Goal: Task Accomplishment & Management: Use online tool/utility

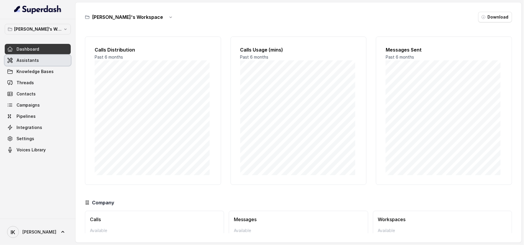
click at [32, 63] on link "Assistants" at bounding box center [38, 60] width 66 height 11
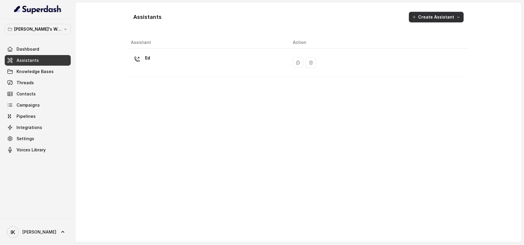
click at [440, 18] on button "Create Assistant" at bounding box center [436, 17] width 55 height 11
click at [433, 15] on button "Create Assistant" at bounding box center [436, 17] width 55 height 11
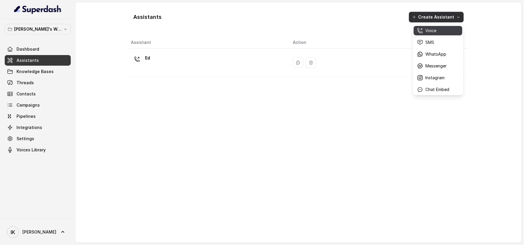
click at [432, 29] on p "Voice" at bounding box center [430, 31] width 11 height 6
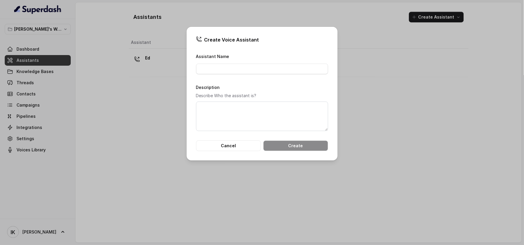
click at [234, 153] on div "Create Voice Assistant Assistant Name Description Describe Who the assistant is…" at bounding box center [262, 94] width 151 height 134
click at [231, 146] on button "Cancel" at bounding box center [228, 146] width 65 height 11
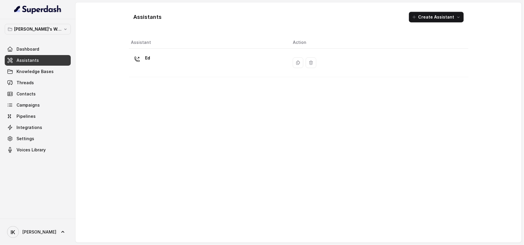
drag, startPoint x: 524, startPoint y: 48, endPoint x: 524, endPoint y: 93, distance: 45.4
click at [524, 93] on main "Assistants Create Assistant Assistant Action Ed" at bounding box center [262, 122] width 524 height 245
click at [20, 83] on span "Threads" at bounding box center [25, 83] width 17 height 6
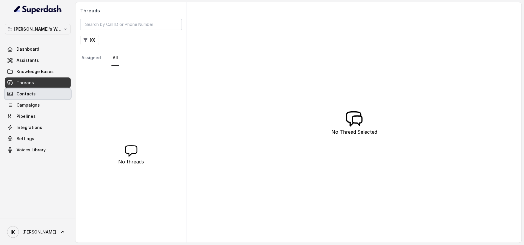
click at [23, 95] on span "Contacts" at bounding box center [26, 94] width 19 height 6
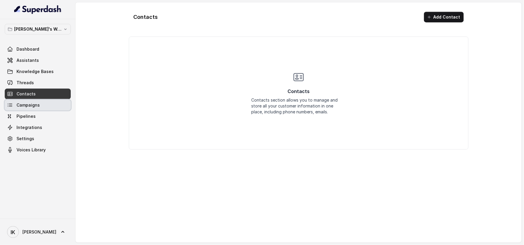
click at [26, 110] on link "Campaigns" at bounding box center [38, 105] width 66 height 11
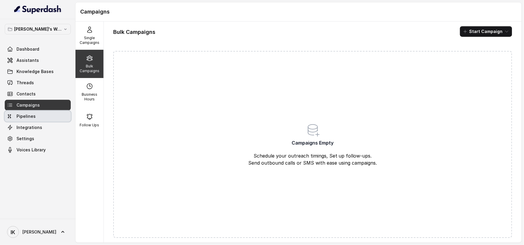
click at [27, 117] on span "Pipelines" at bounding box center [26, 117] width 19 height 6
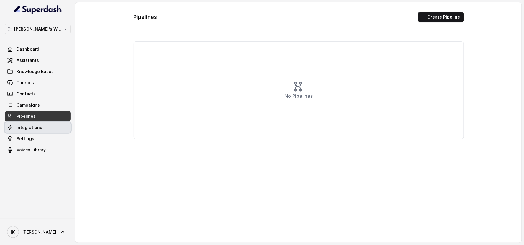
click at [27, 130] on span "Integrations" at bounding box center [30, 128] width 26 height 6
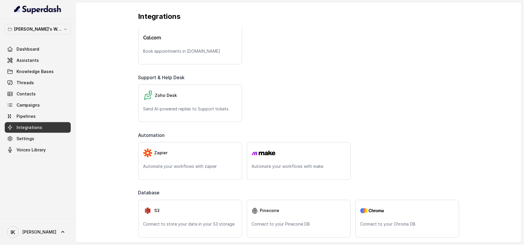
scroll to position [226, 0]
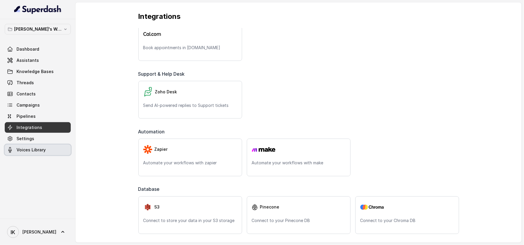
click at [31, 152] on span "Voices Library" at bounding box center [31, 150] width 29 height 6
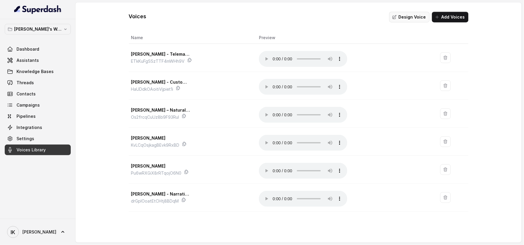
click at [410, 15] on button "Design Voice" at bounding box center [409, 17] width 40 height 11
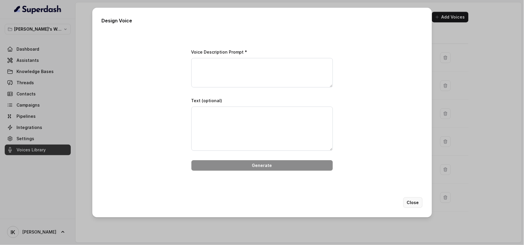
click at [413, 200] on button "Close" at bounding box center [412, 203] width 19 height 11
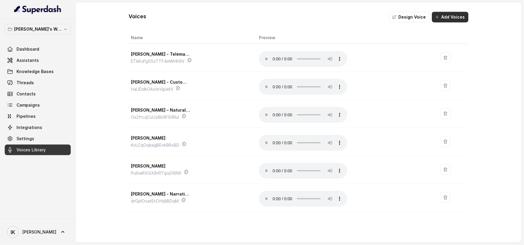
click at [446, 18] on button "Add Voices" at bounding box center [450, 17] width 37 height 11
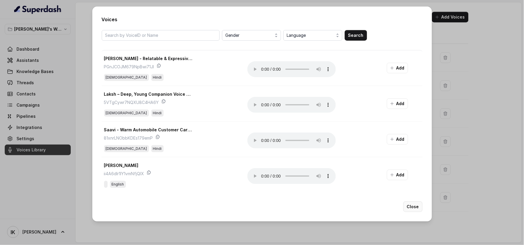
click at [413, 208] on button "Close" at bounding box center [412, 207] width 19 height 11
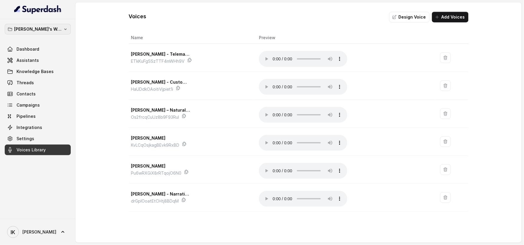
click at [48, 27] on p "[PERSON_NAME]'s Workspace" at bounding box center [37, 29] width 47 height 7
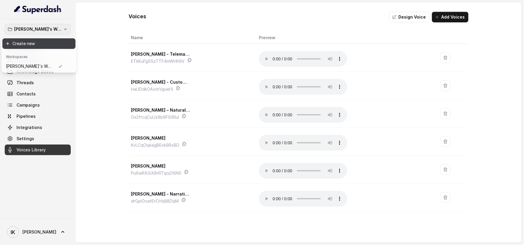
click at [32, 42] on button "Create new" at bounding box center [38, 43] width 73 height 11
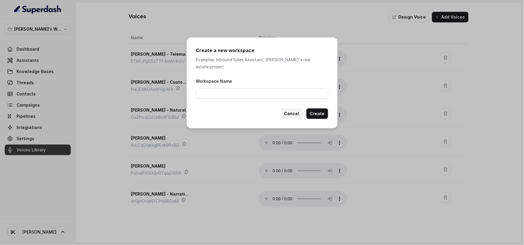
click at [294, 110] on button "Cancel" at bounding box center [292, 113] width 22 height 11
